Goal: Task Accomplishment & Management: Complete application form

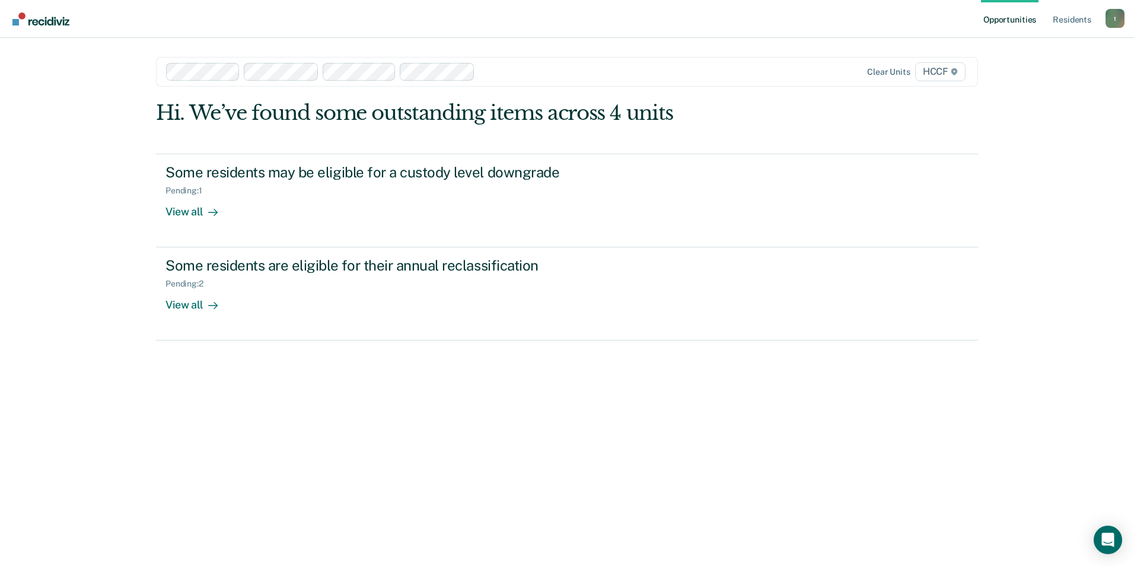
click at [597, 407] on div "Hi. We’ve found some outstanding items across 4 units Some residents may be eli…" at bounding box center [567, 317] width 822 height 433
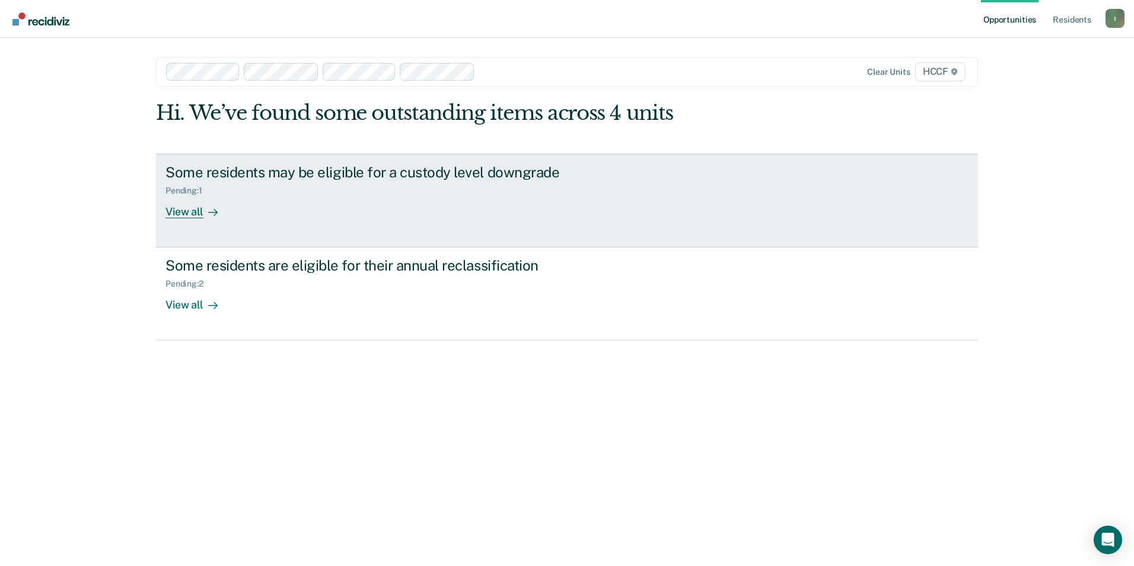
click at [193, 211] on div "View all" at bounding box center [198, 206] width 66 height 23
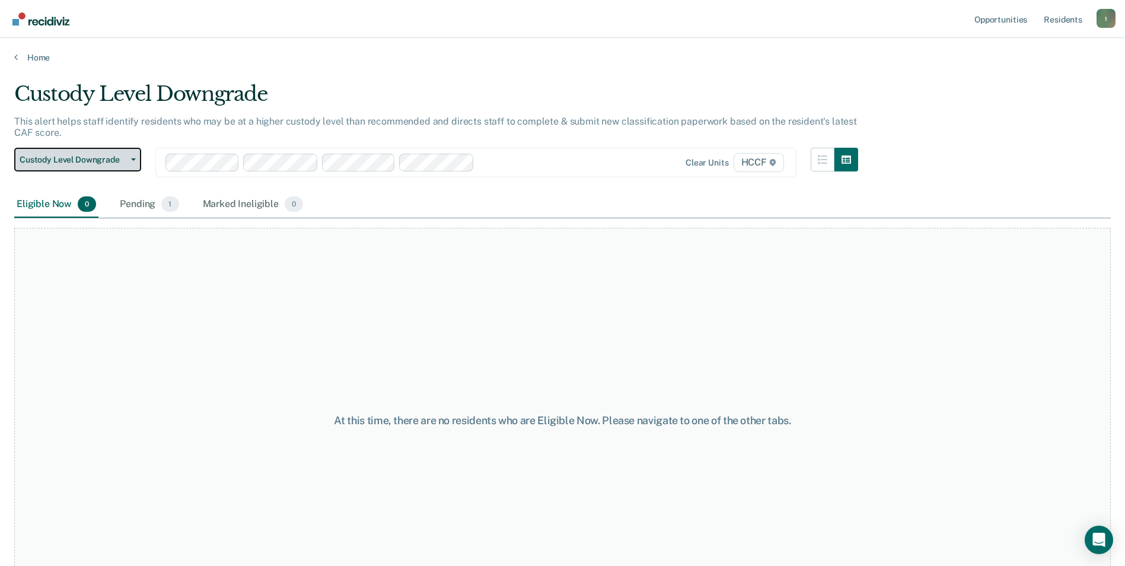
click at [78, 158] on span "Custody Level Downgrade" at bounding box center [73, 160] width 107 height 10
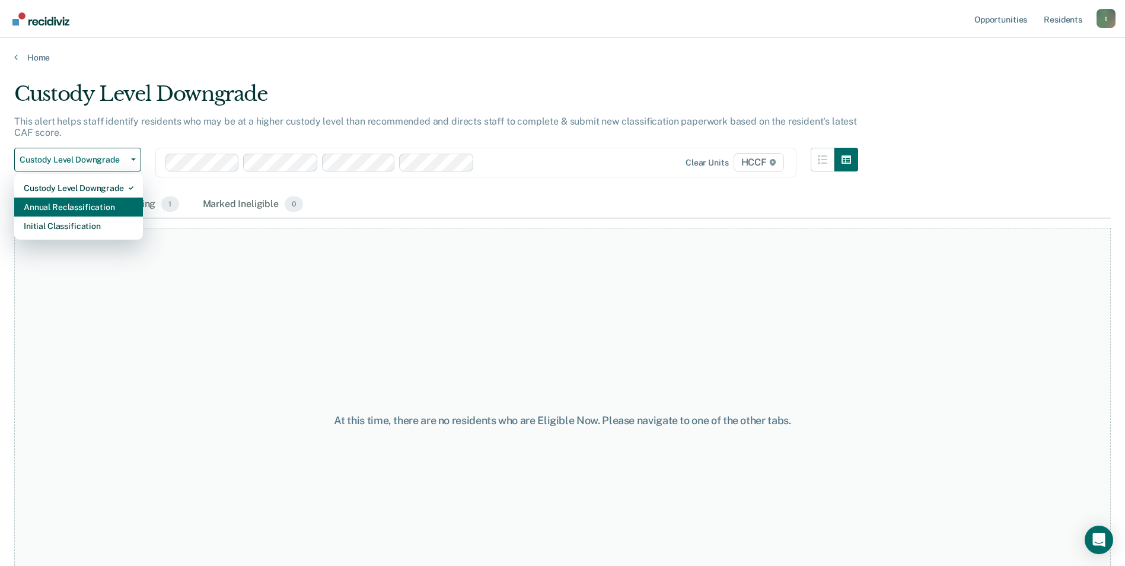
click at [79, 203] on div "Annual Reclassification" at bounding box center [79, 207] width 110 height 19
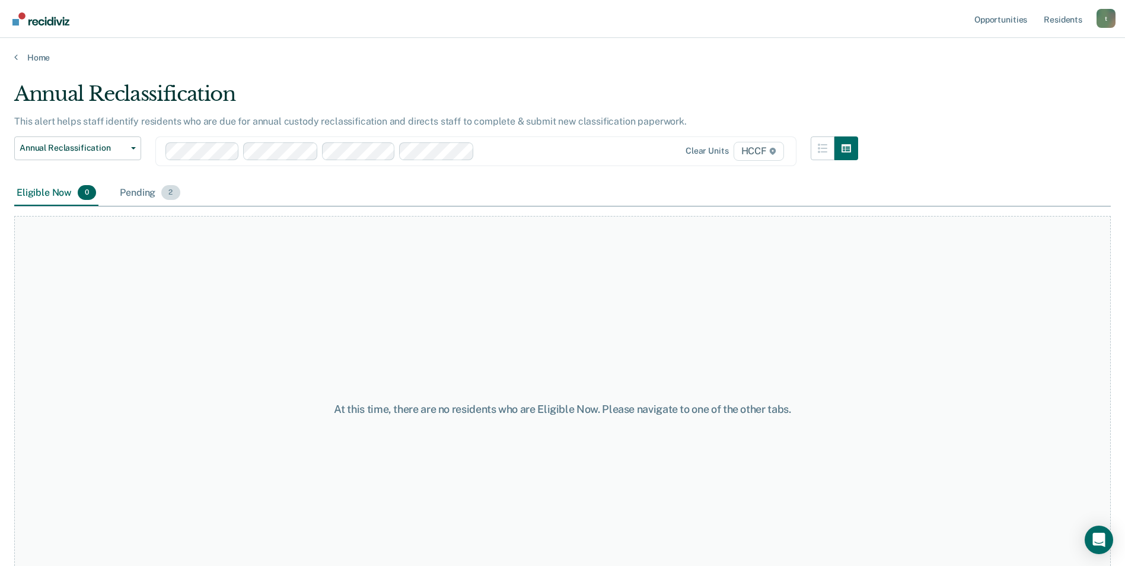
click at [139, 193] on div "Pending 2" at bounding box center [149, 193] width 65 height 26
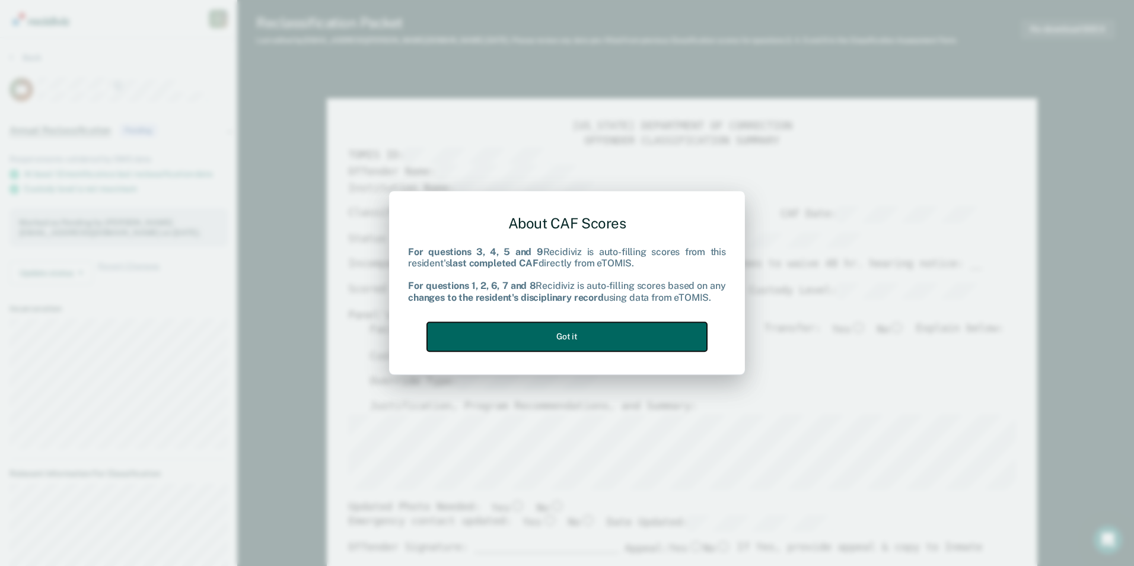
click at [550, 332] on button "Got it" at bounding box center [567, 336] width 280 height 29
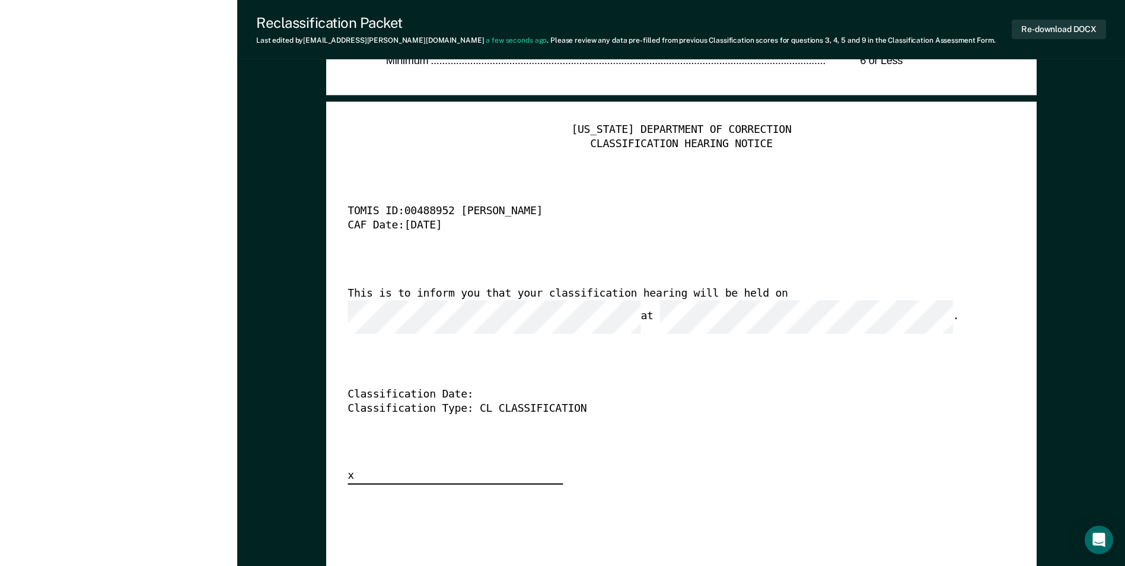
scroll to position [2966, 0]
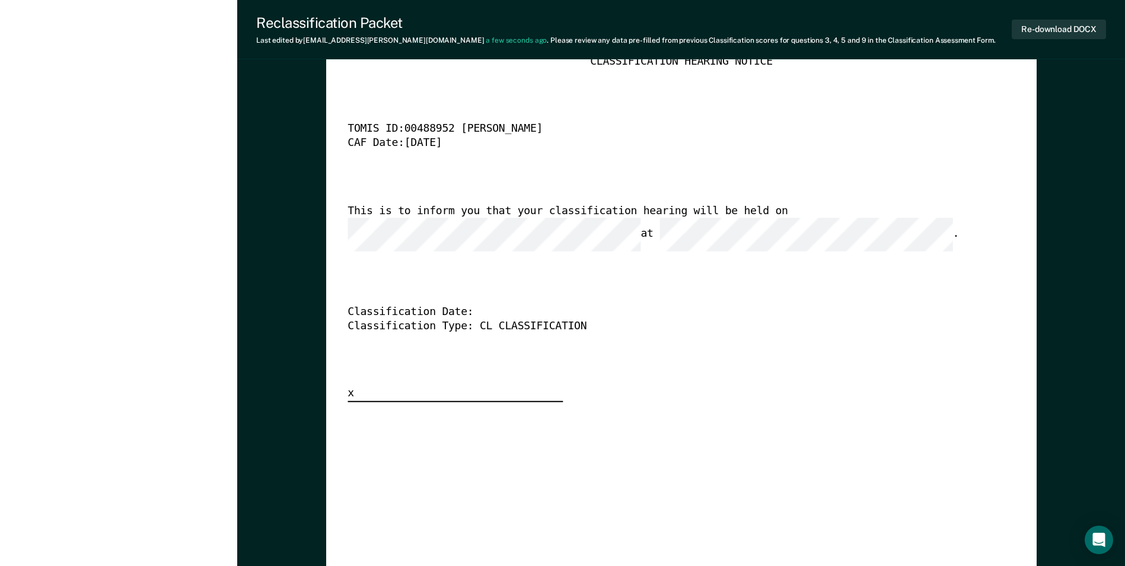
click at [425, 142] on div "CAF Date: 9/22/2025" at bounding box center [665, 143] width 634 height 14
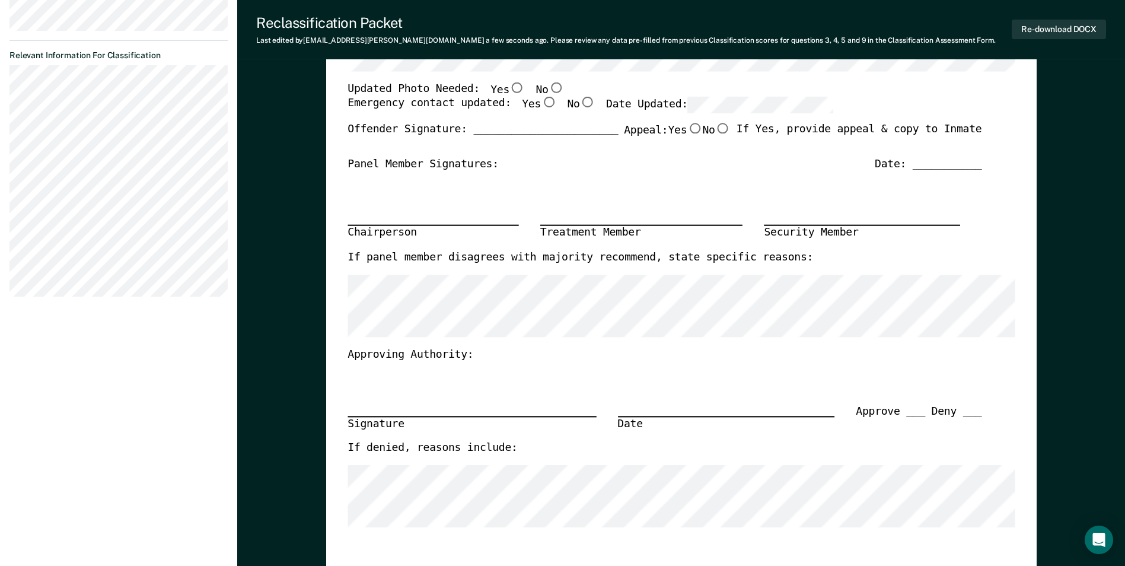
scroll to position [237, 0]
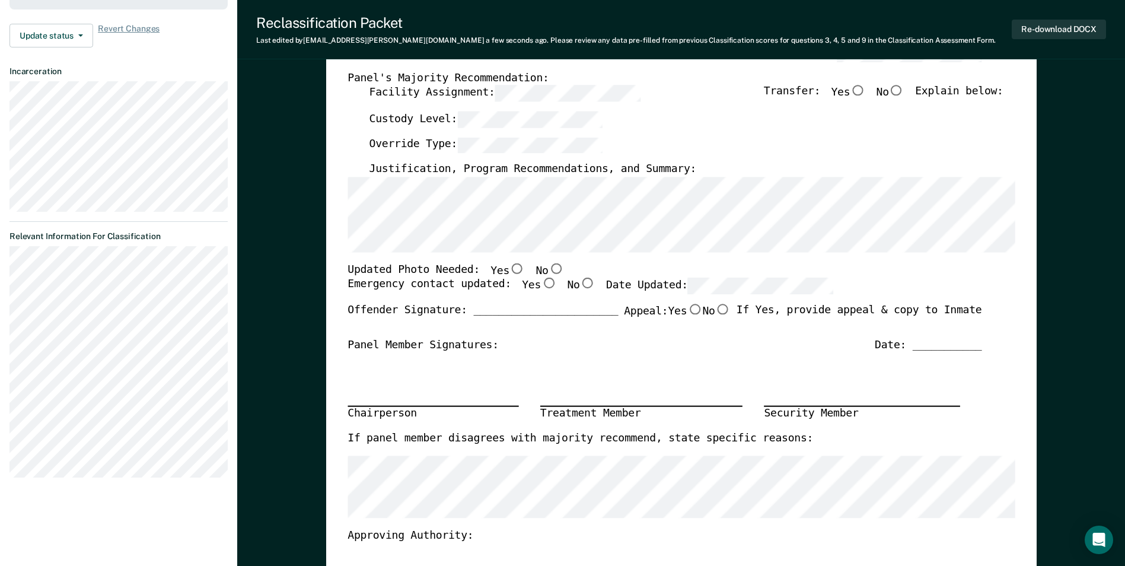
click at [716, 138] on div "Override Type:" at bounding box center [686, 150] width 634 height 26
click at [510, 268] on input "Yes" at bounding box center [517, 268] width 15 height 11
type textarea "x"
radio input "true"
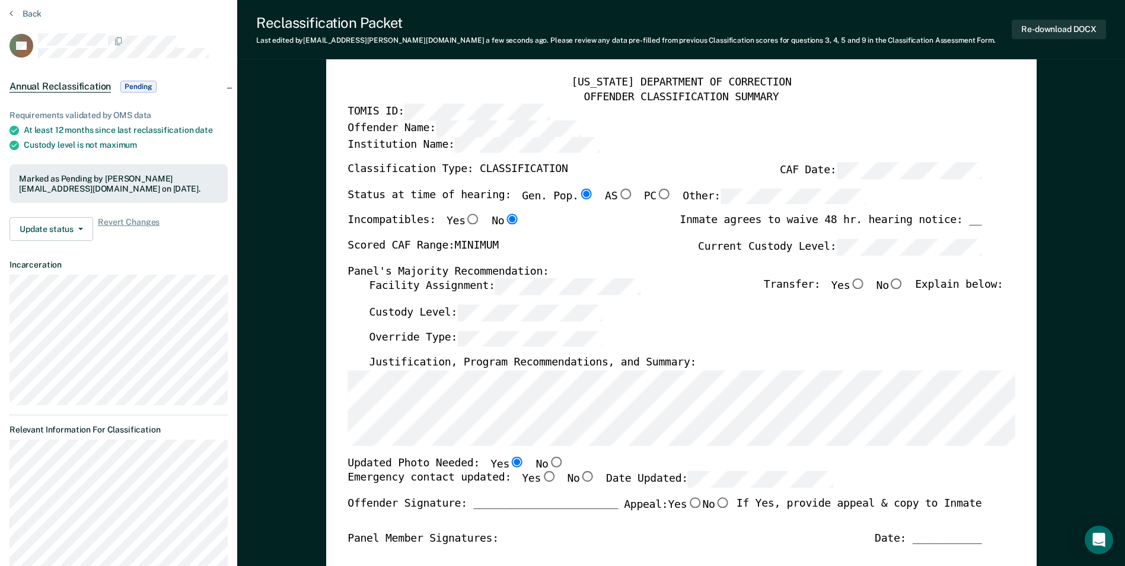
scroll to position [119, 0]
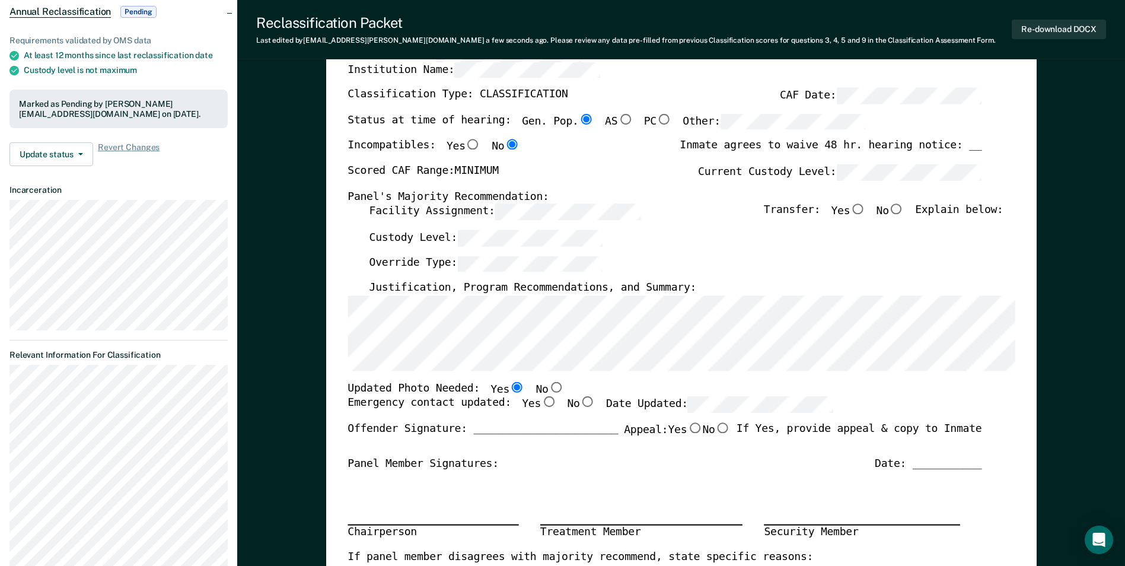
click at [541, 405] on input "Yes" at bounding box center [548, 402] width 15 height 11
type textarea "x"
radio input "true"
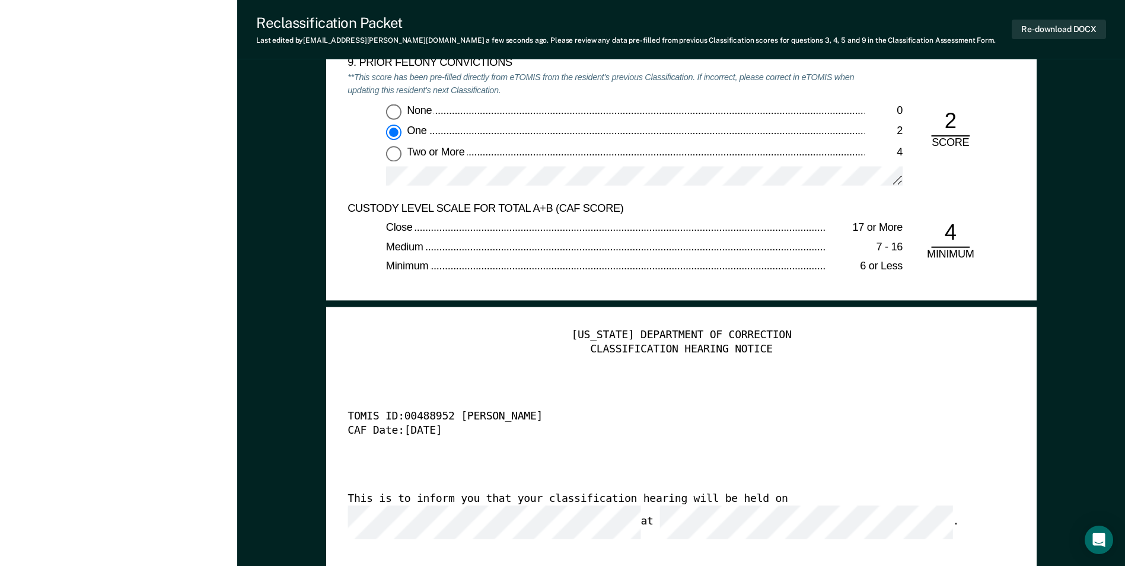
scroll to position [2669, 0]
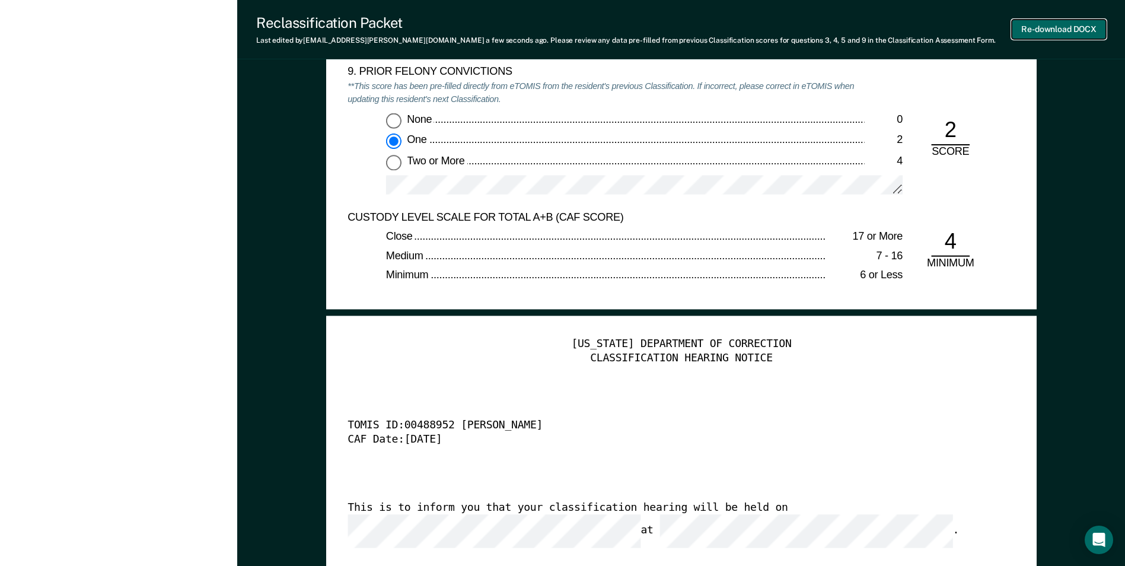
click at [1058, 26] on button "Re-download DOCX" at bounding box center [1059, 30] width 94 height 20
type textarea "x"
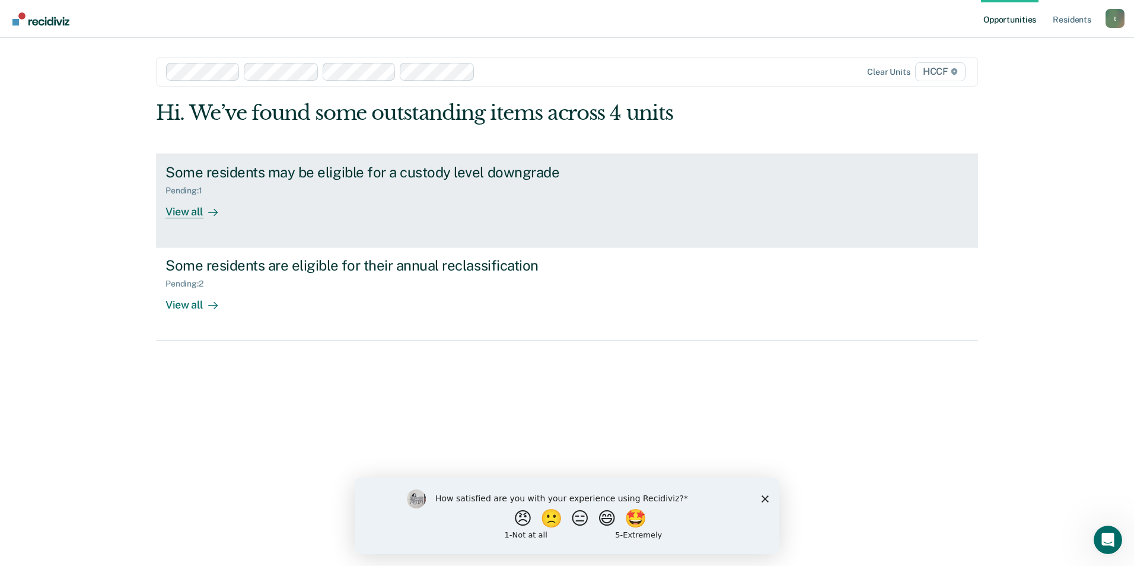
click at [183, 209] on div "View all" at bounding box center [198, 206] width 66 height 23
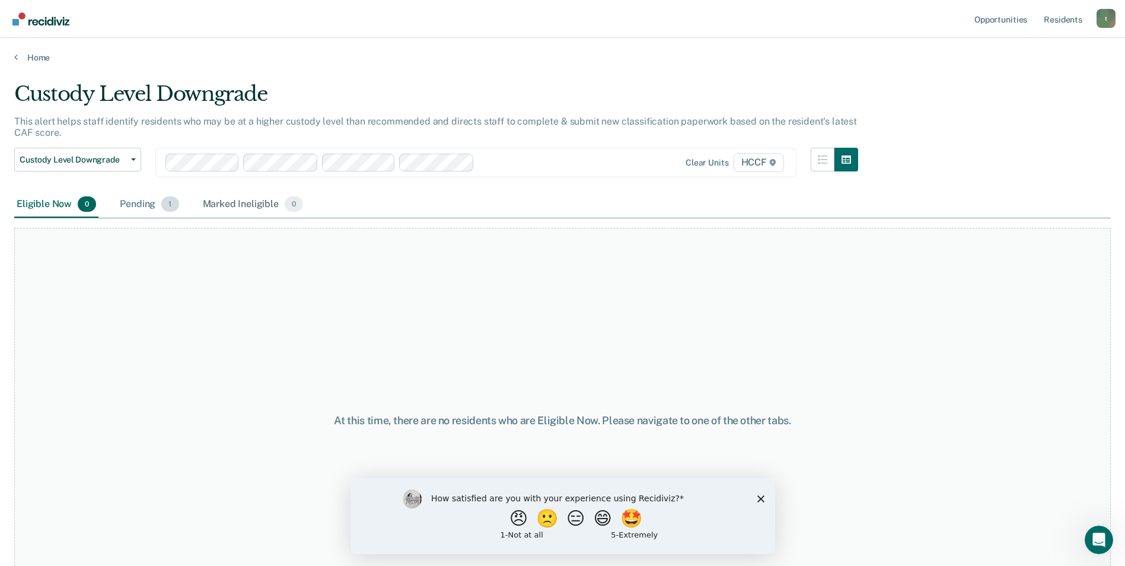
click at [120, 202] on div "Pending 1" at bounding box center [148, 205] width 63 height 26
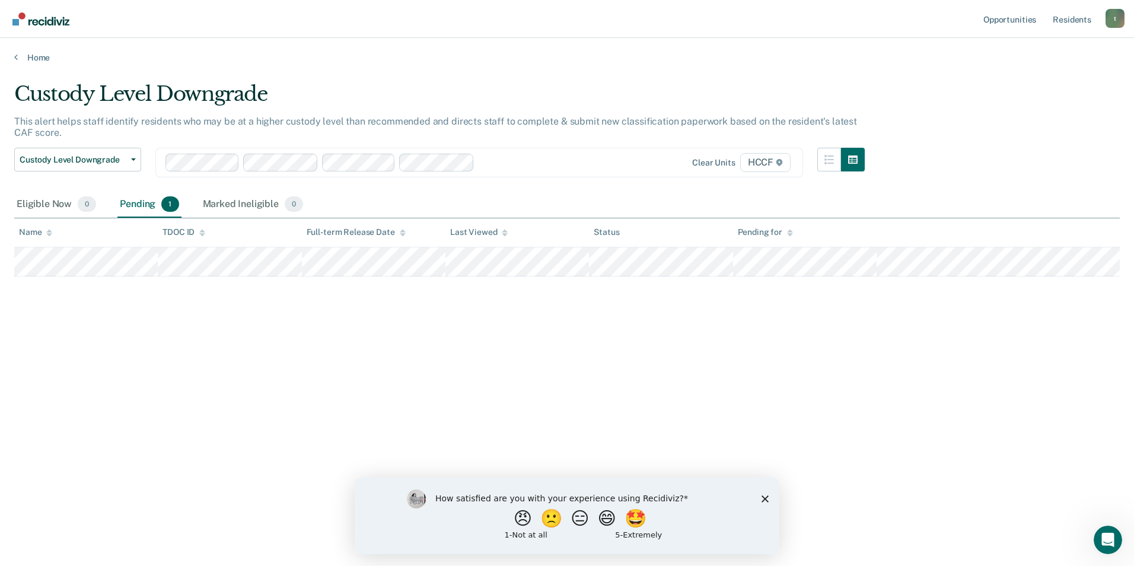
click at [766, 498] on polygon "Close survey" at bounding box center [765, 498] width 7 height 7
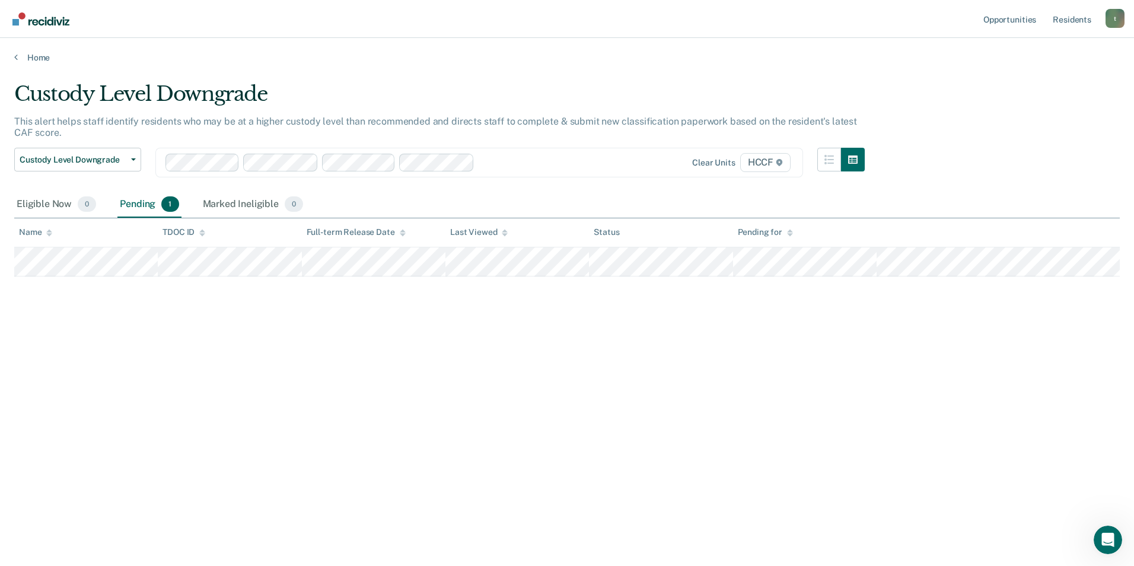
click at [146, 203] on div "Pending 1" at bounding box center [148, 205] width 63 height 26
click at [52, 203] on div "Eligible Now 0" at bounding box center [56, 205] width 84 height 26
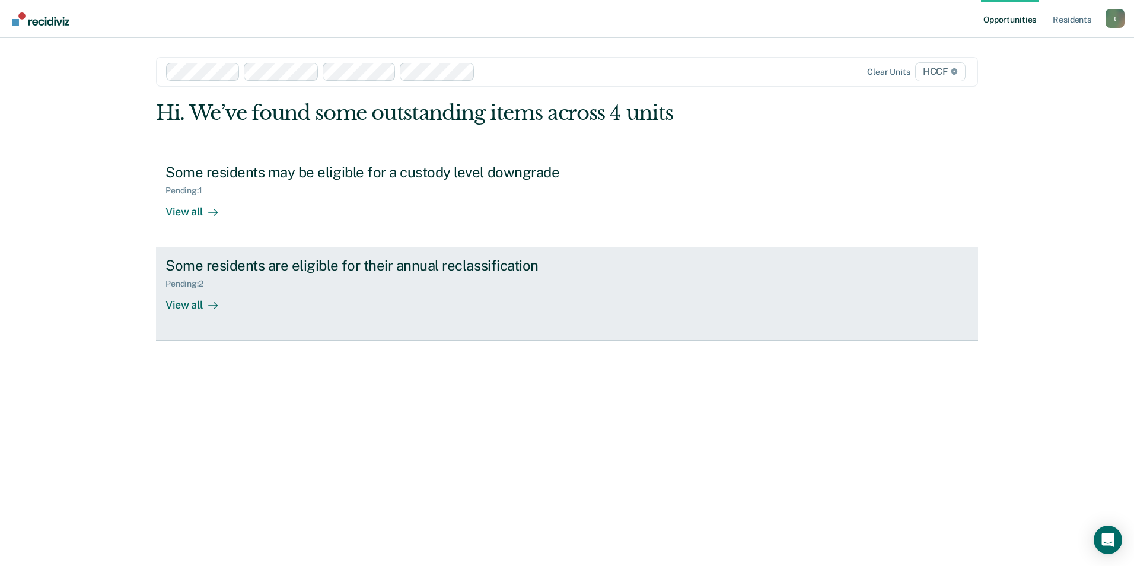
click at [170, 307] on div "View all" at bounding box center [198, 300] width 66 height 23
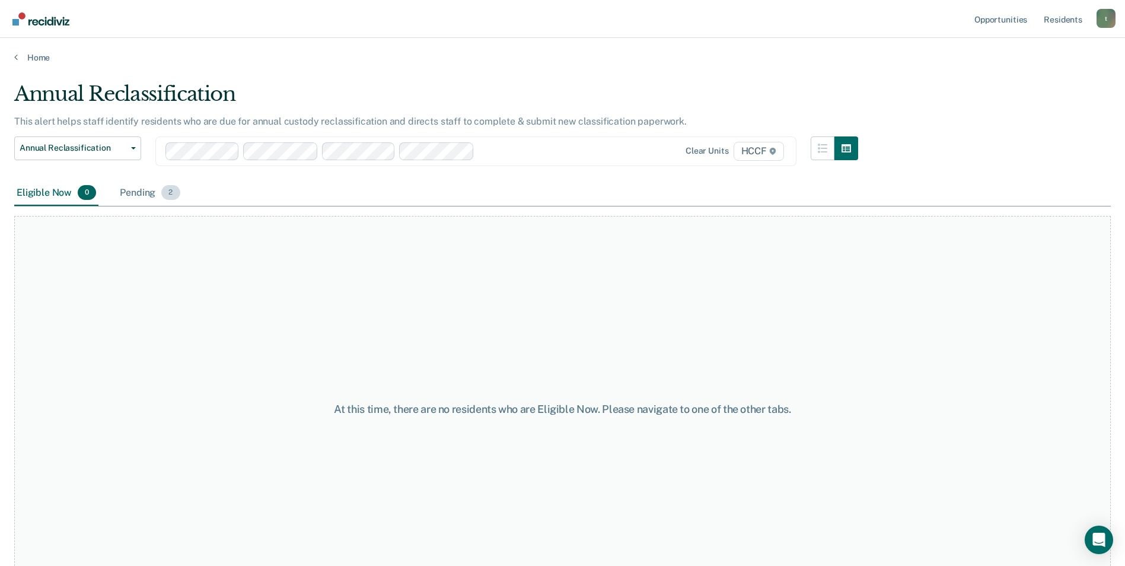
click at [136, 195] on div "Pending 2" at bounding box center [149, 193] width 65 height 26
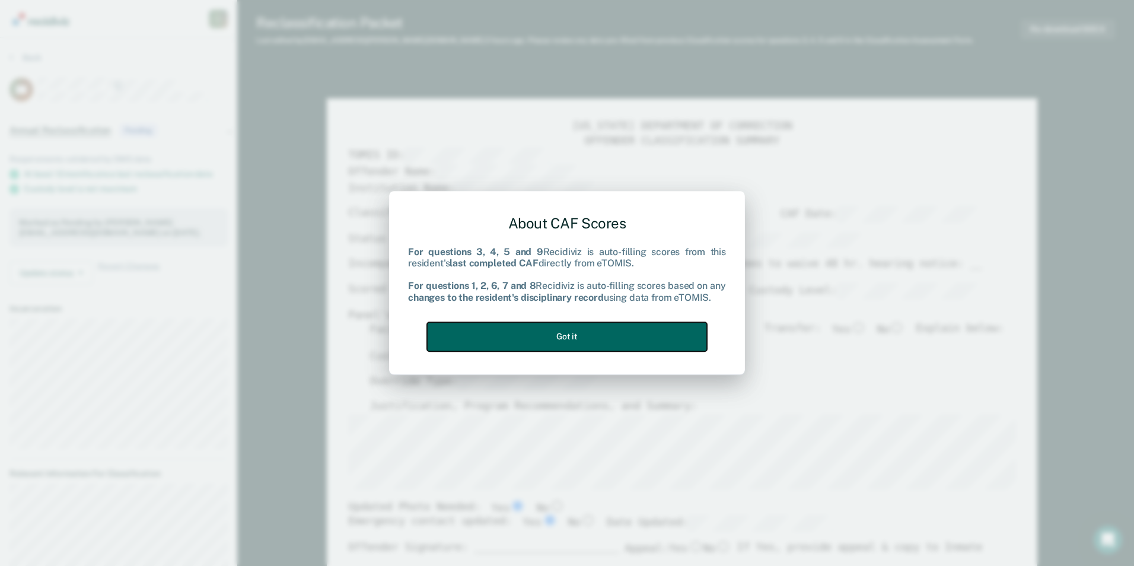
click at [613, 336] on button "Got it" at bounding box center [567, 336] width 280 height 29
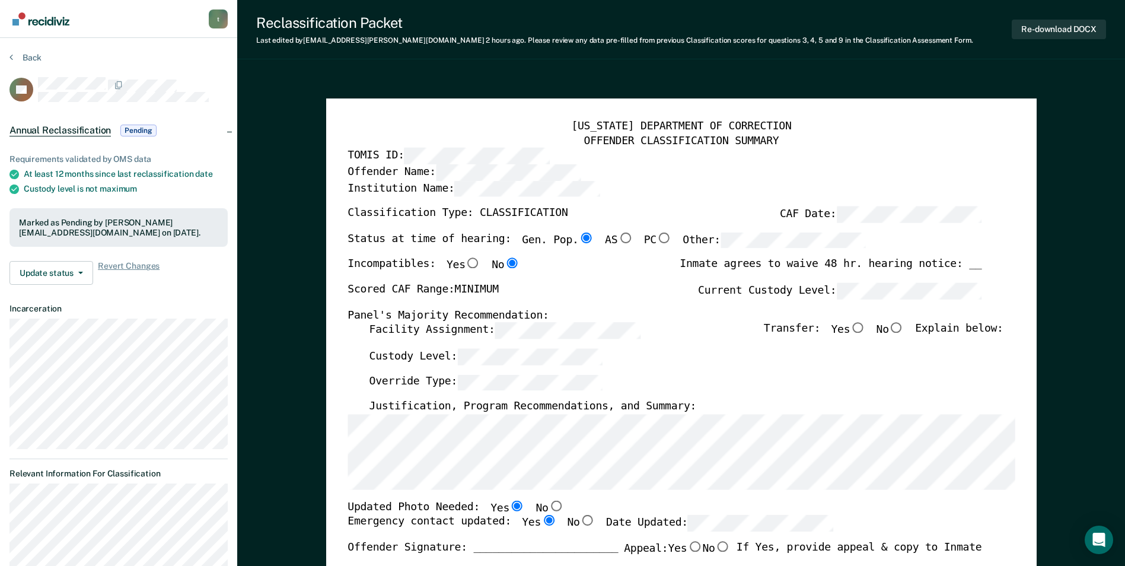
click at [903, 327] on input "No" at bounding box center [896, 328] width 15 height 11
type textarea "x"
radio input "true"
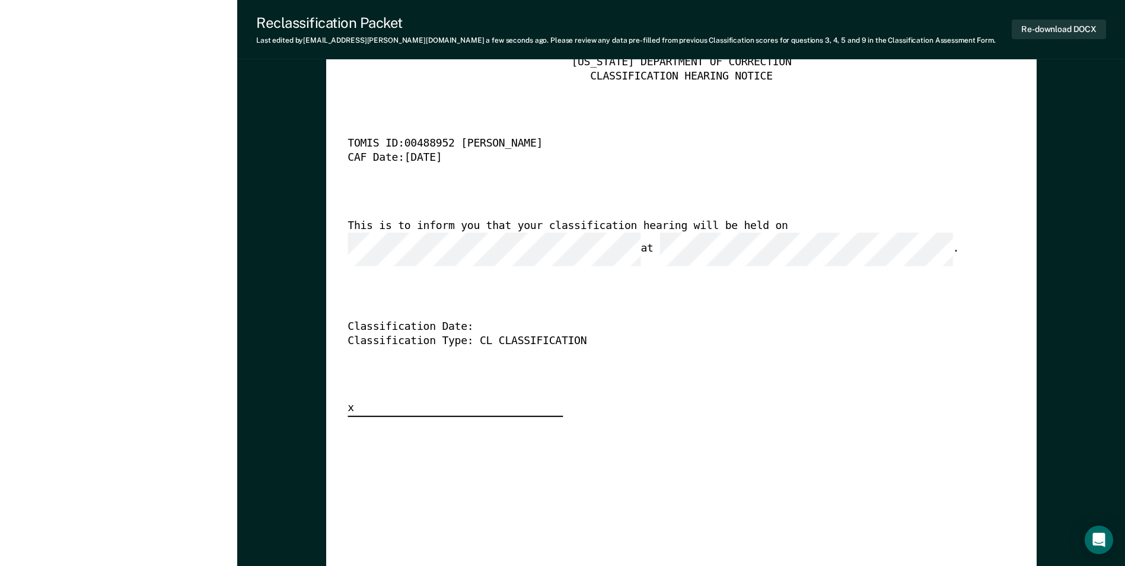
scroll to position [2966, 0]
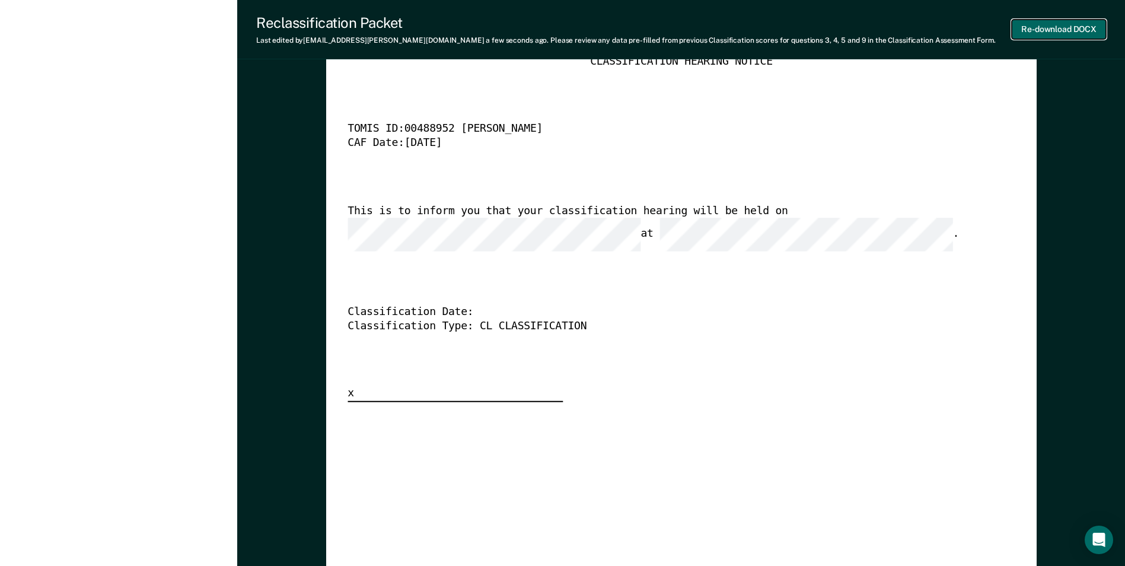
click at [1056, 27] on button "Re-download DOCX" at bounding box center [1059, 30] width 94 height 20
type textarea "x"
